Goal: Task Accomplishment & Management: Use online tool/utility

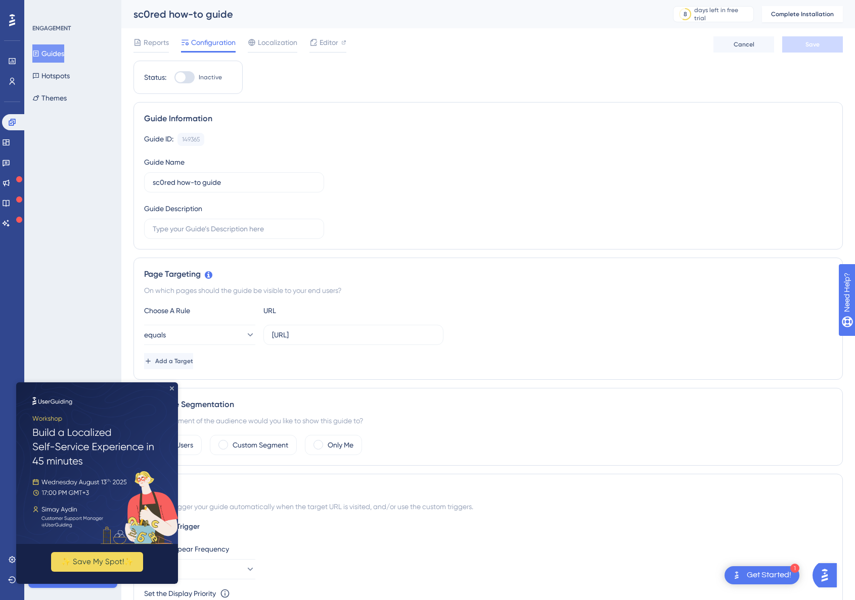
click at [173, 389] on icon "Close Preview" at bounding box center [172, 389] width 4 height 4
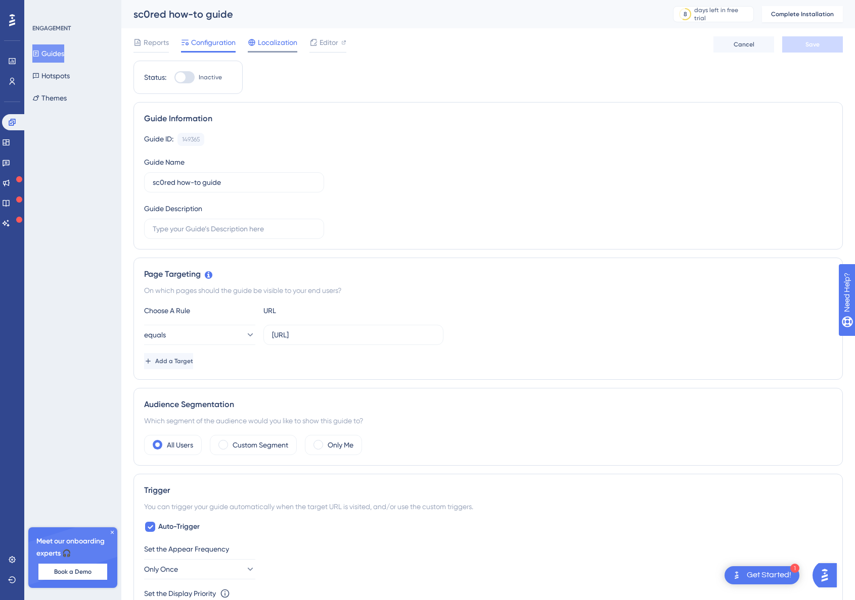
click at [281, 47] on span "Localization" at bounding box center [277, 42] width 39 height 12
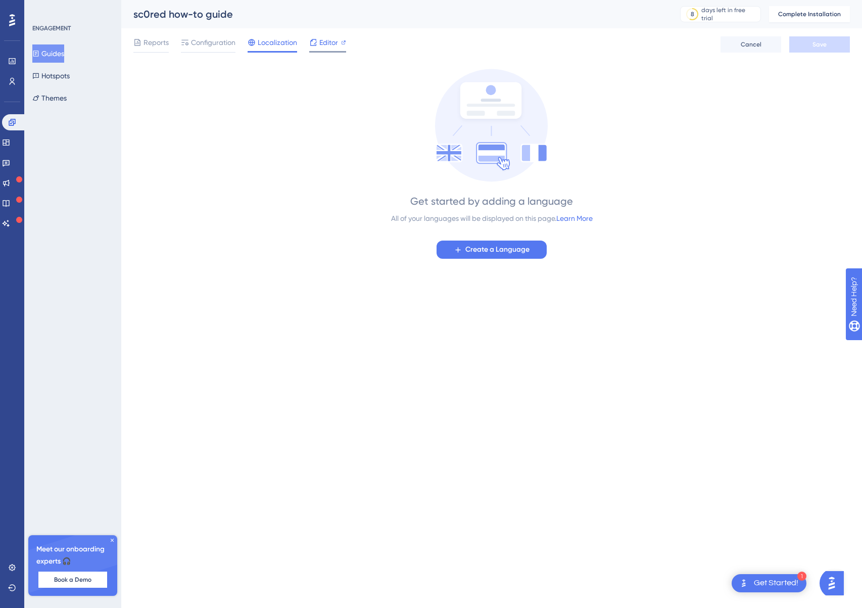
click at [315, 46] on div at bounding box center [313, 42] width 8 height 12
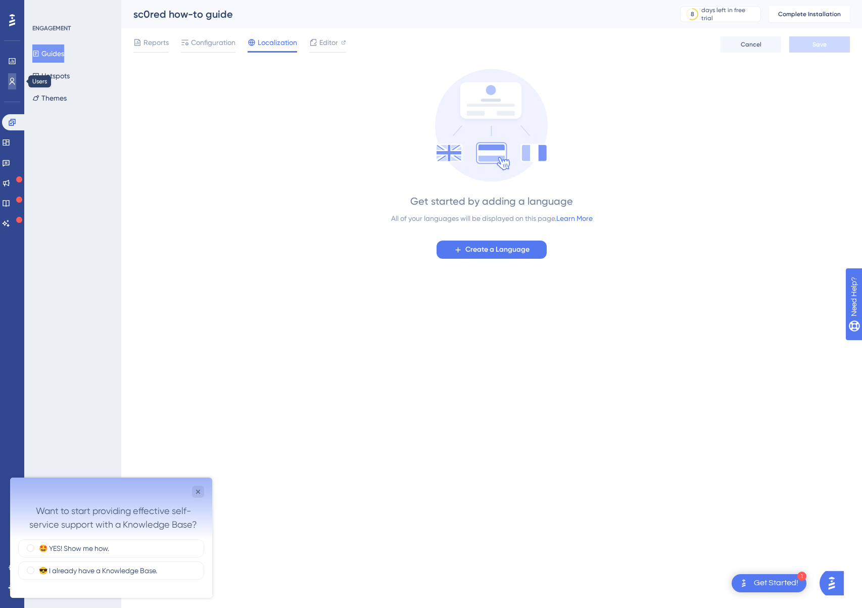
click at [15, 82] on icon at bounding box center [12, 81] width 8 height 8
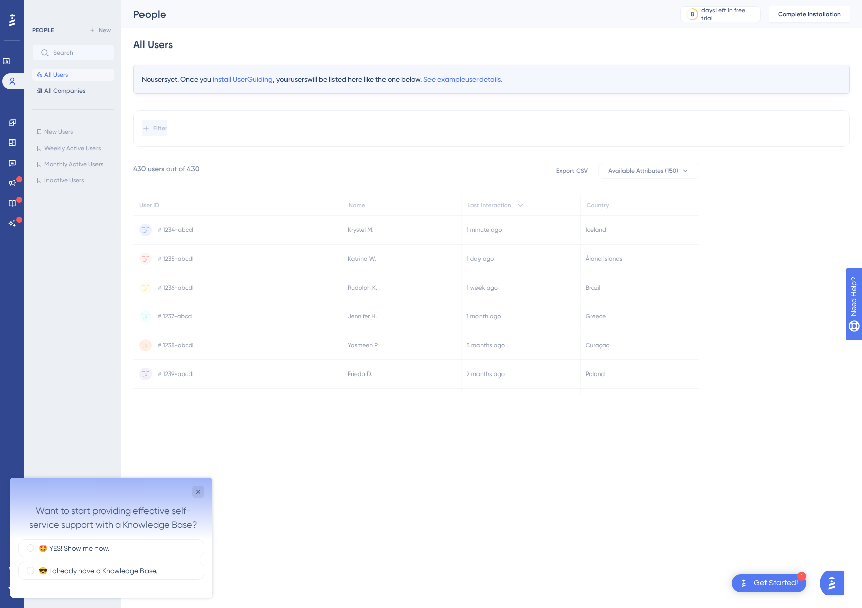
click at [9, 14] on icon at bounding box center [12, 20] width 6 height 13
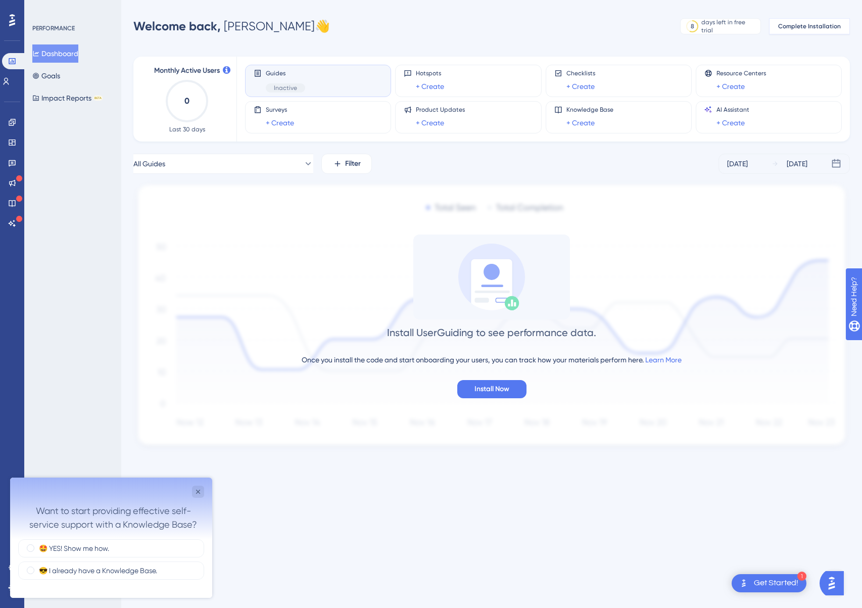
click at [795, 23] on span "Complete Installation" at bounding box center [809, 26] width 63 height 8
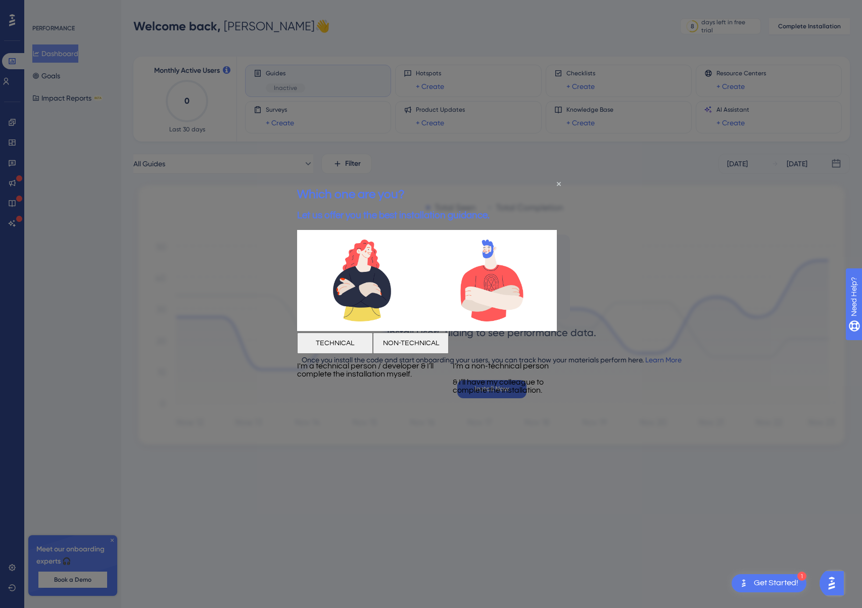
click at [449, 353] on button "NON-TECHNICAL" at bounding box center [411, 343] width 76 height 21
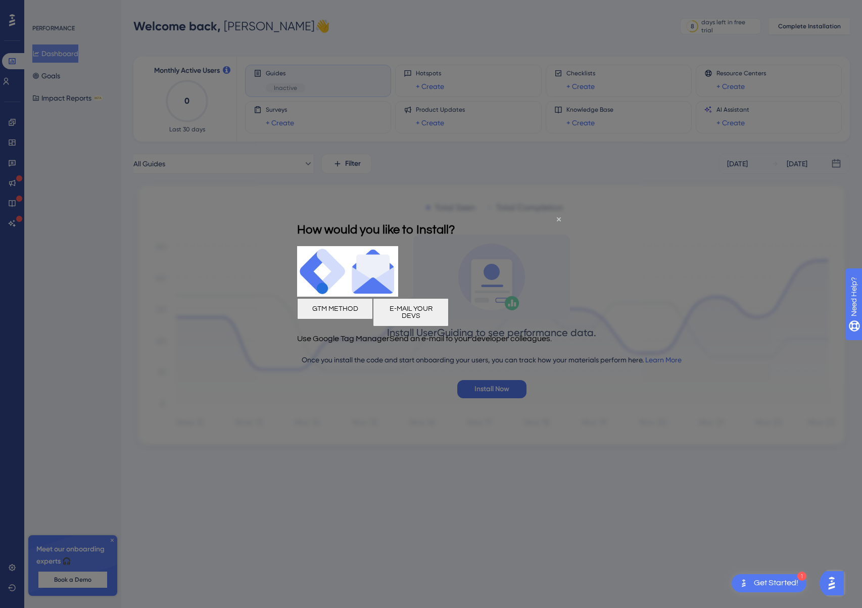
click at [449, 326] on button "E-MAIL YOUR DEVS" at bounding box center [411, 312] width 76 height 28
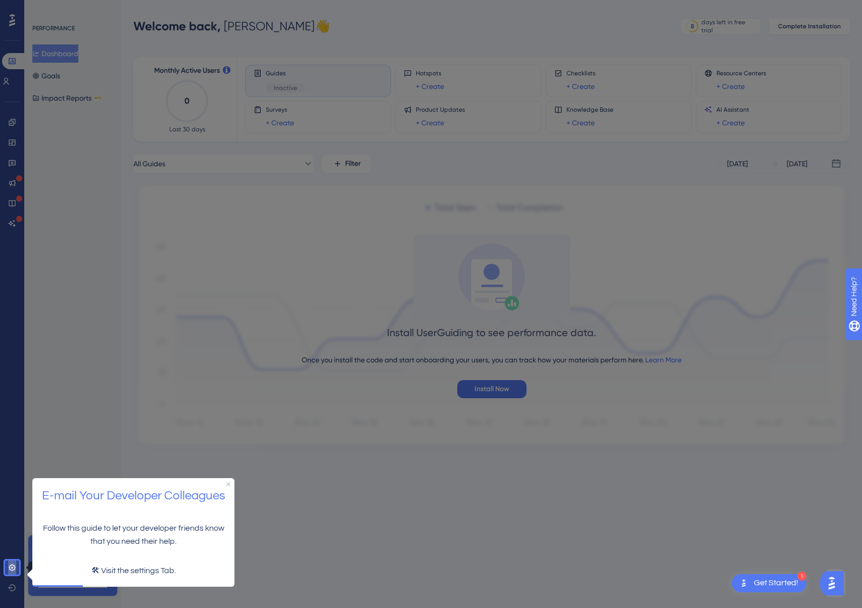
click at [14, 566] on icon at bounding box center [12, 567] width 7 height 7
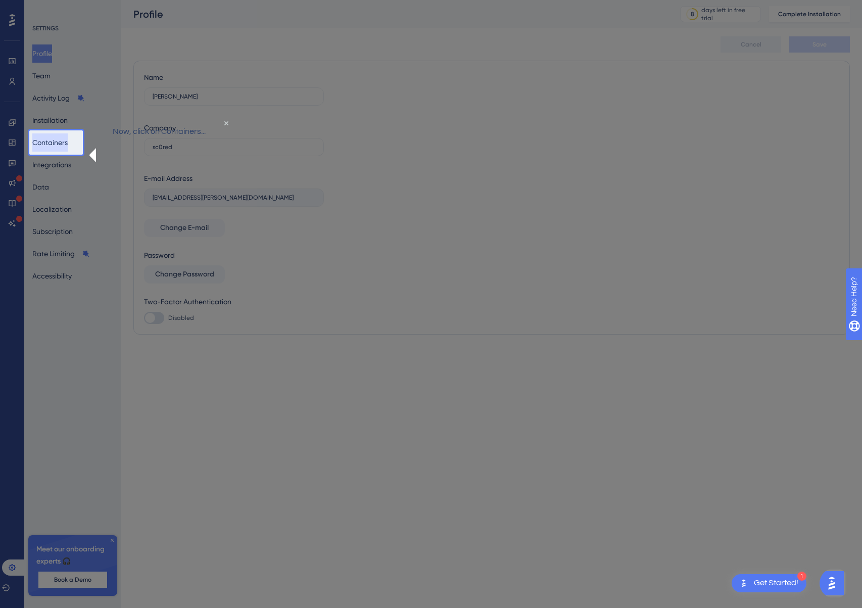
click at [56, 142] on button "Containers" at bounding box center [49, 142] width 35 height 18
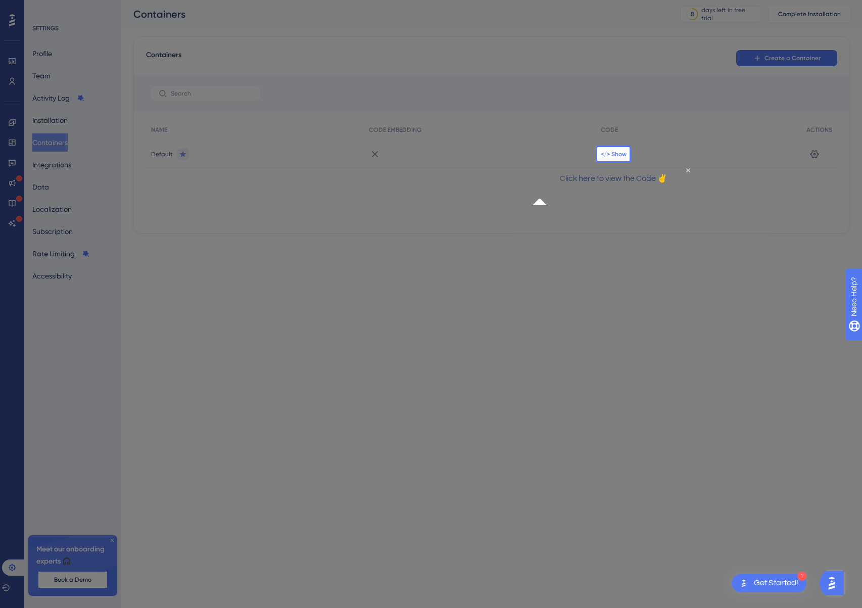
click at [613, 155] on span "</> Show" at bounding box center [614, 154] width 26 height 8
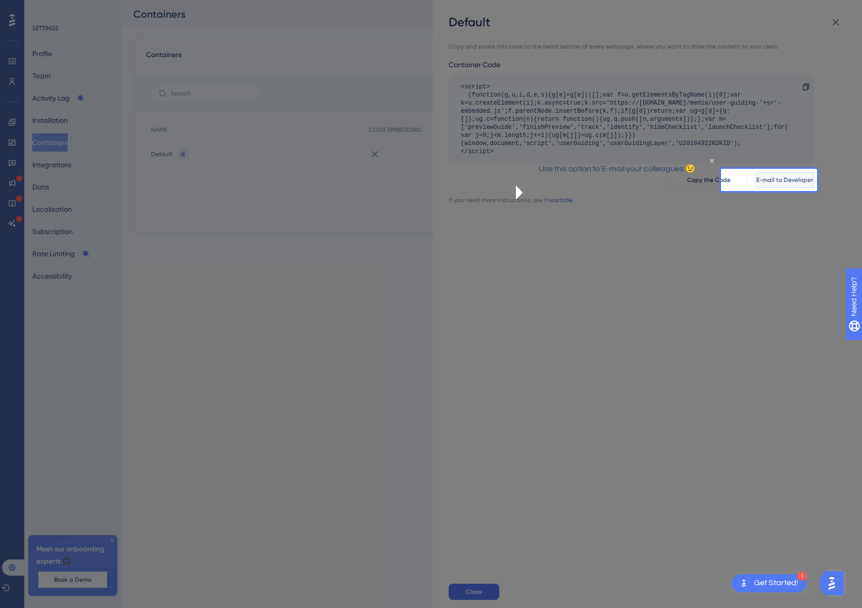
click at [755, 183] on button "E-mail to Developer" at bounding box center [784, 180] width 59 height 16
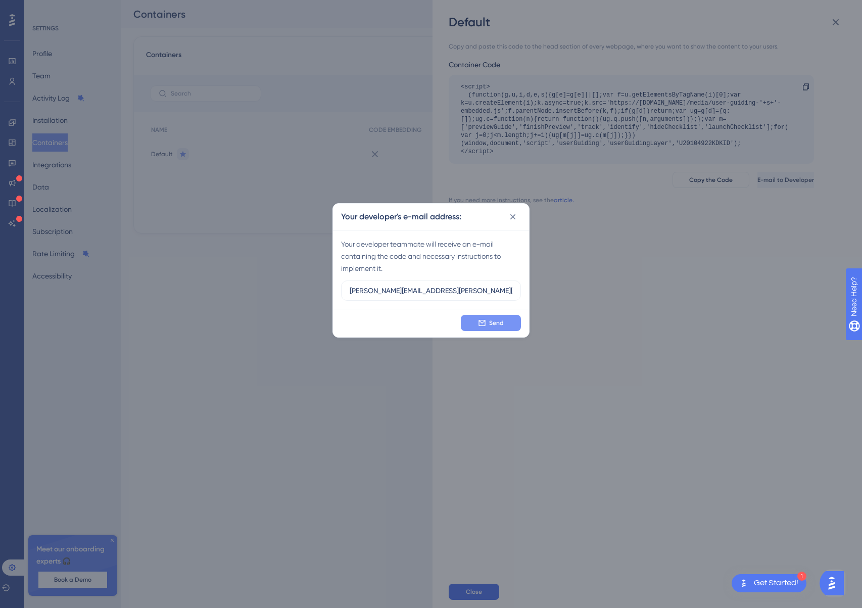
type input "[PERSON_NAME][EMAIL_ADDRESS][PERSON_NAME][DOMAIN_NAME]"
click at [483, 321] on icon at bounding box center [482, 323] width 8 height 8
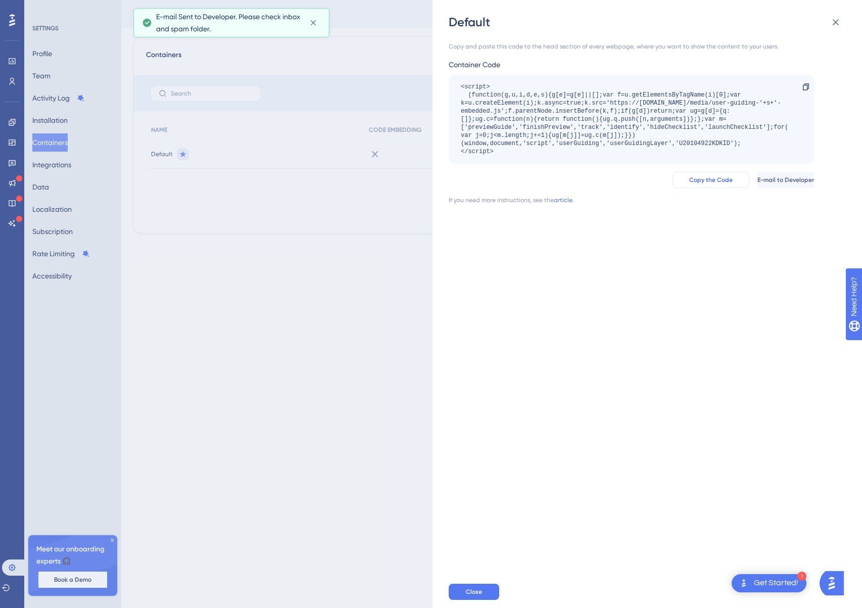
click at [689, 177] on span "Copy the Code" at bounding box center [710, 180] width 43 height 8
click at [561, 201] on link "article." at bounding box center [564, 200] width 20 height 8
